Goal: Task Accomplishment & Management: Use online tool/utility

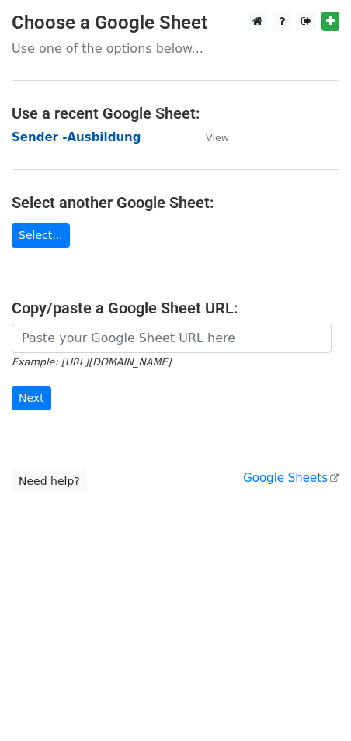
click at [62, 137] on strong "Sender -Ausbildung" at bounding box center [76, 137] width 129 height 14
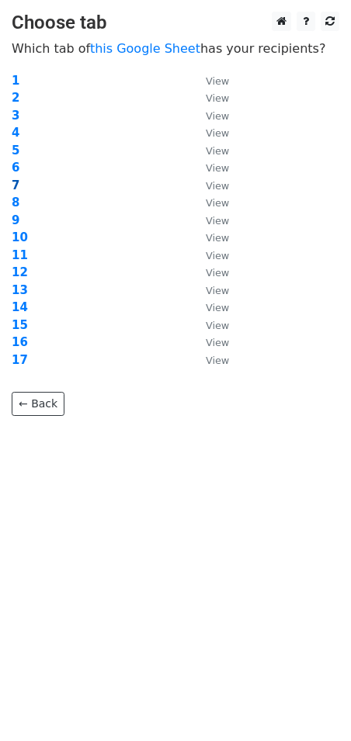
click at [15, 183] on strong "7" at bounding box center [16, 185] width 8 height 14
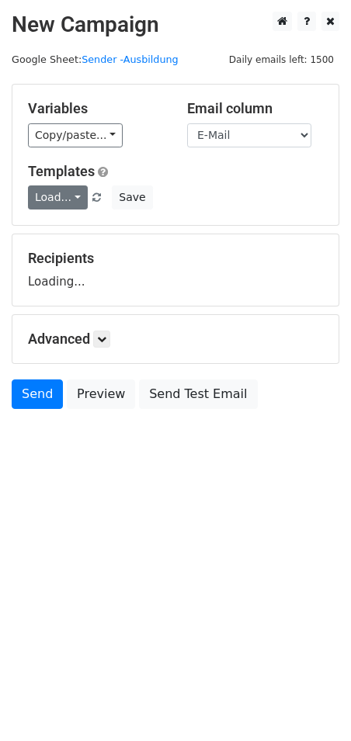
click at [65, 189] on link "Load..." at bounding box center [58, 197] width 60 height 24
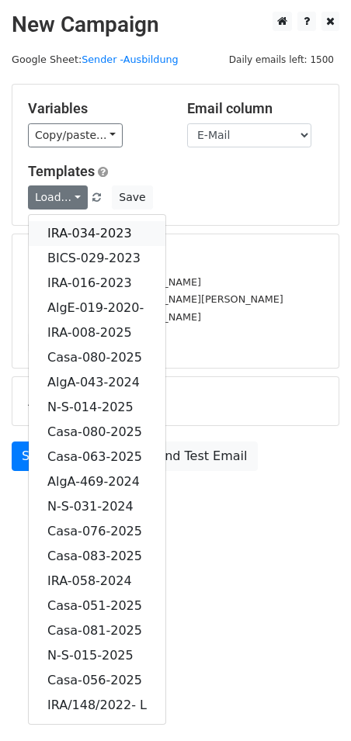
click at [95, 228] on link "IRA-034-2023" at bounding box center [97, 233] width 137 height 25
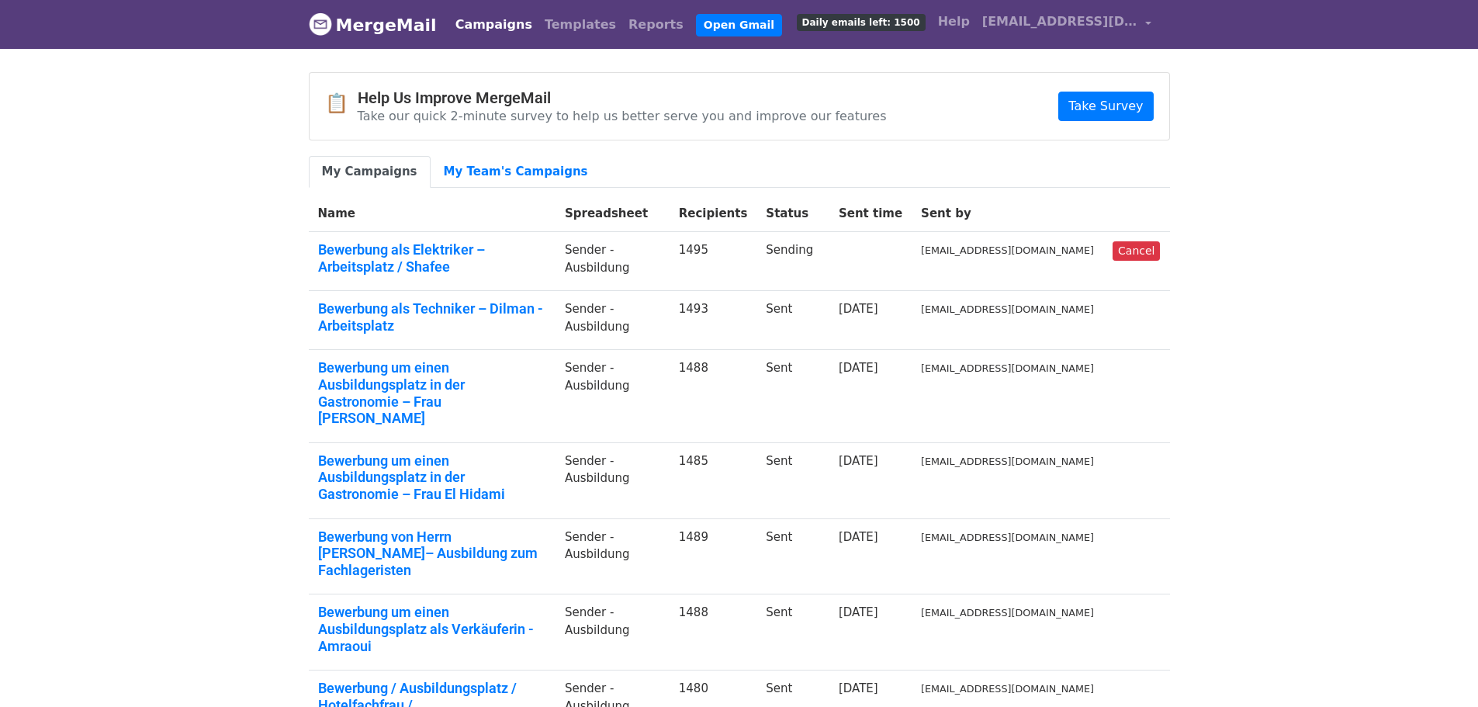
click at [274, 372] on body "MergeMail Campaigns Templates Reports Open Gmail Daily emails left: 1500 Help […" at bounding box center [739, 538] width 1478 height 1076
click at [1132, 22] on span "[EMAIL_ADDRESS][DOMAIN_NAME]" at bounding box center [1059, 21] width 155 height 19
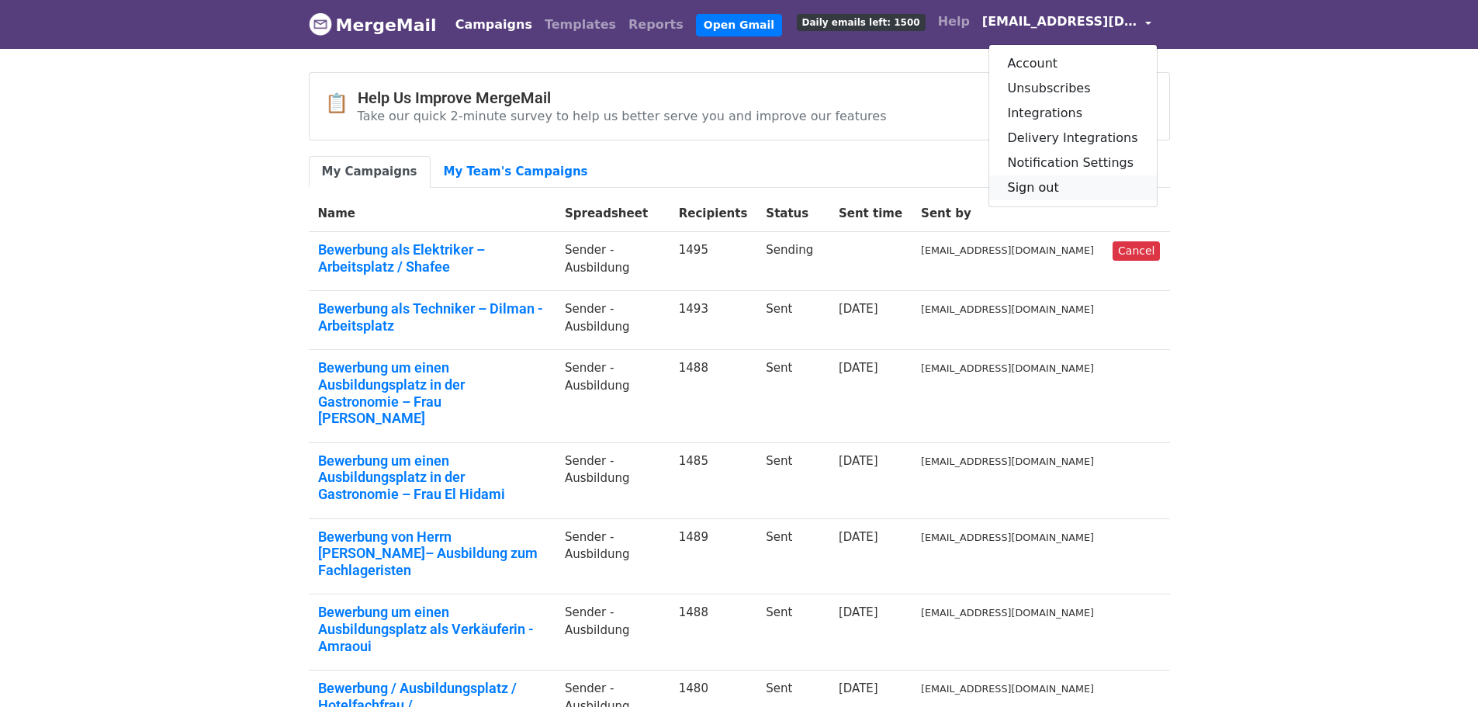
click at [1056, 190] on link "Sign out" at bounding box center [1073, 187] width 168 height 25
